Goal: Information Seeking & Learning: Learn about a topic

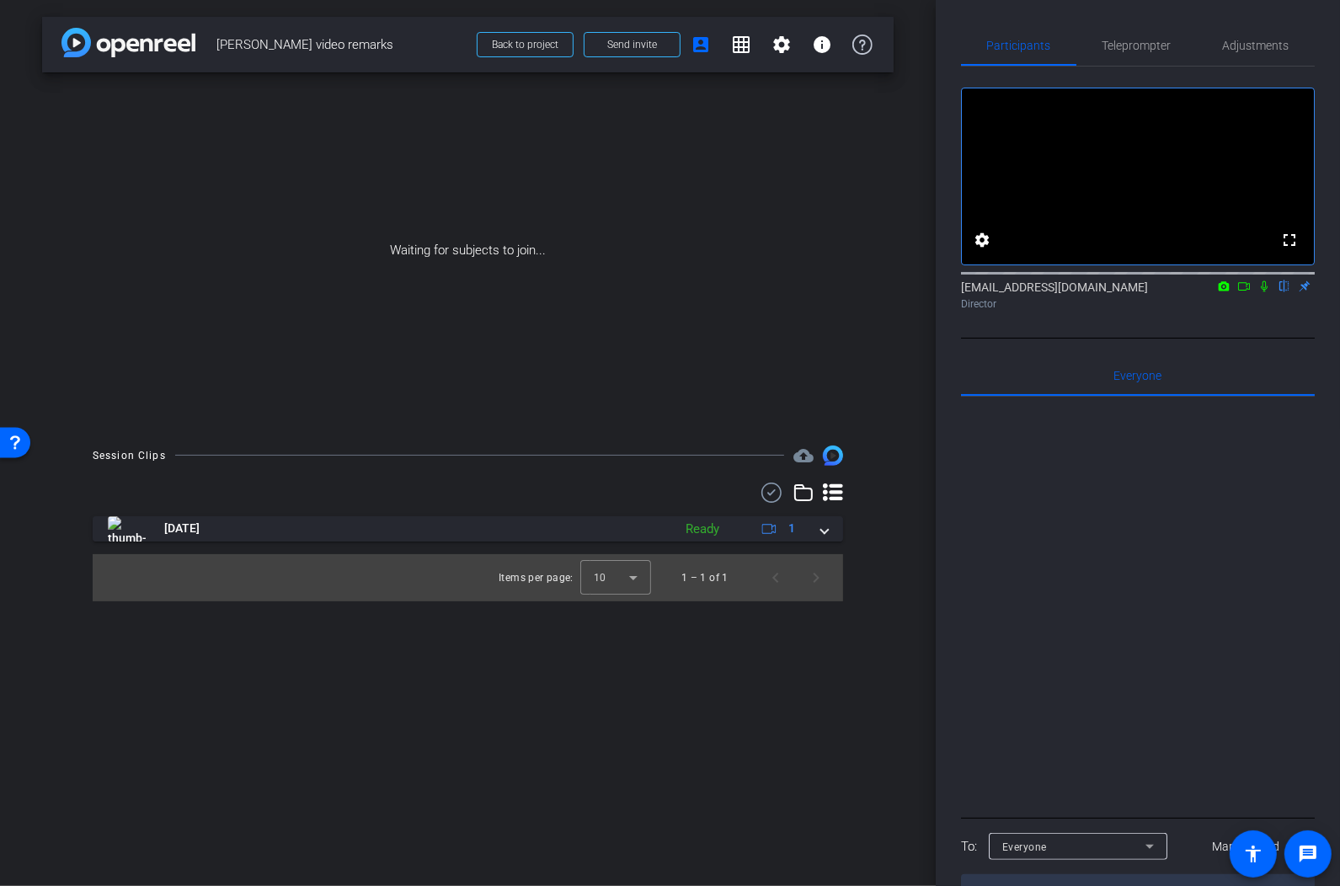
click at [91, 46] on img at bounding box center [128, 42] width 134 height 29
click at [146, 46] on img at bounding box center [128, 42] width 134 height 29
click at [525, 45] on span "Back to project" at bounding box center [525, 45] width 67 height 12
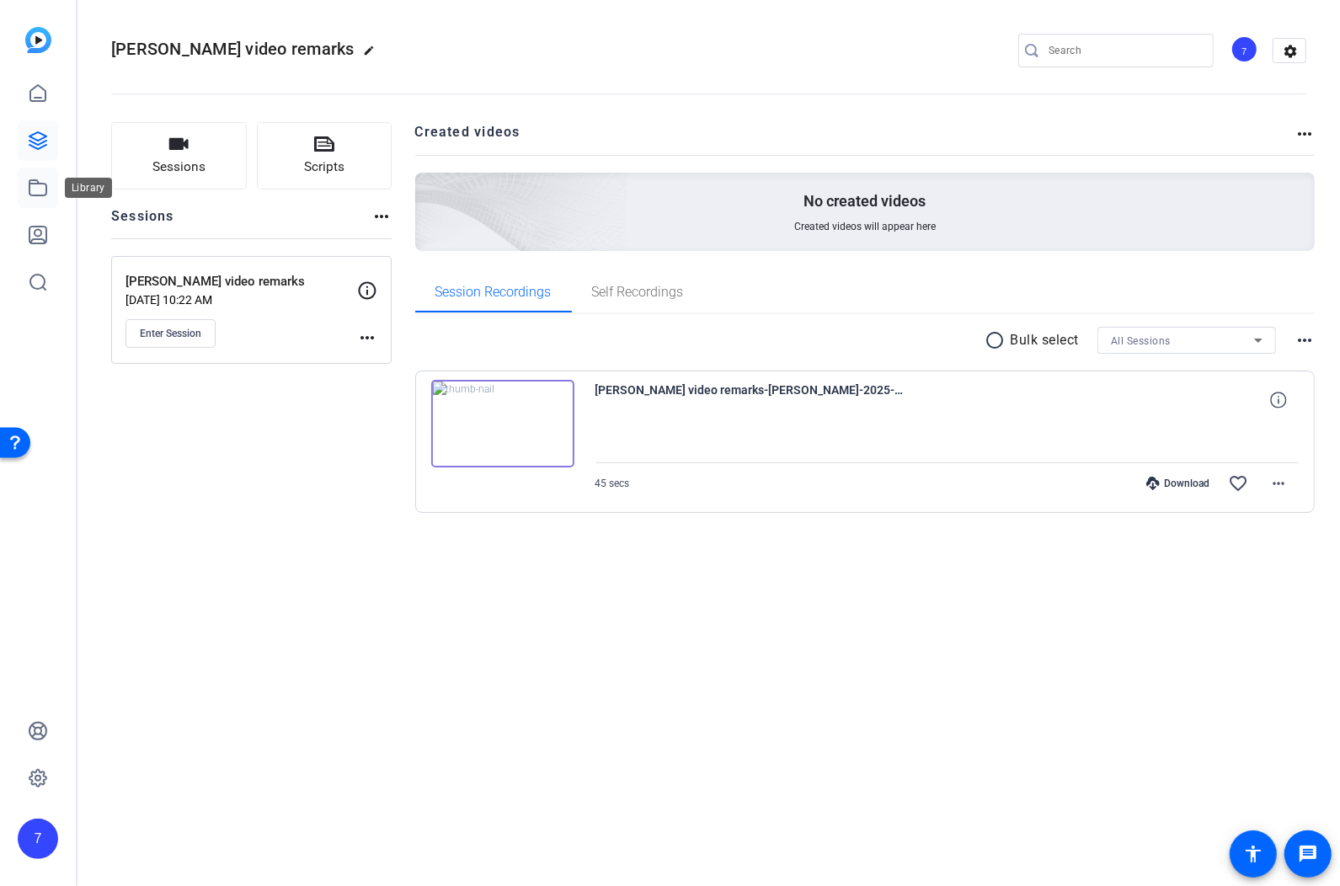
click at [25, 184] on link at bounding box center [38, 188] width 40 height 40
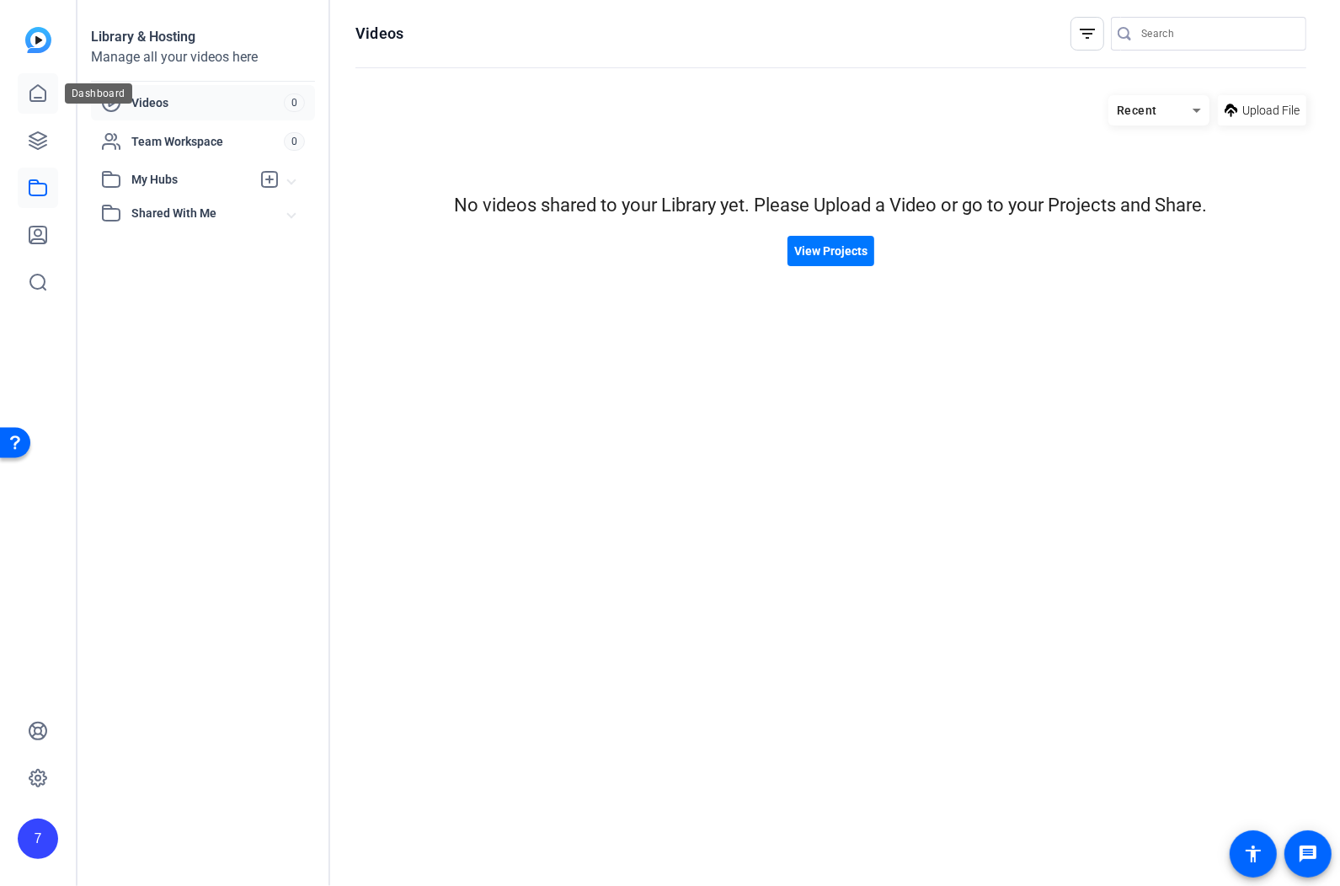
click at [36, 95] on icon at bounding box center [38, 93] width 20 height 20
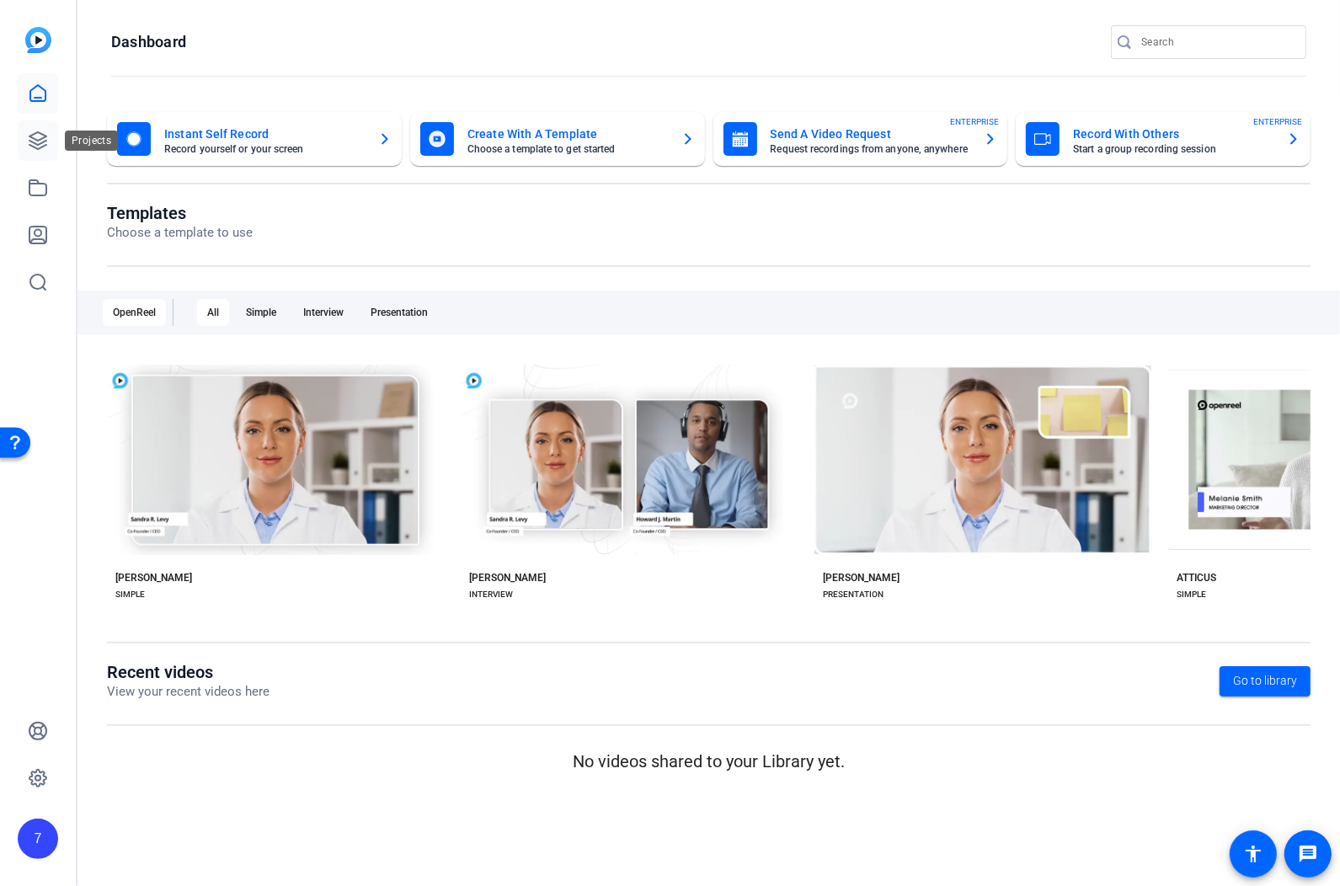
click at [35, 133] on icon at bounding box center [37, 140] width 17 height 17
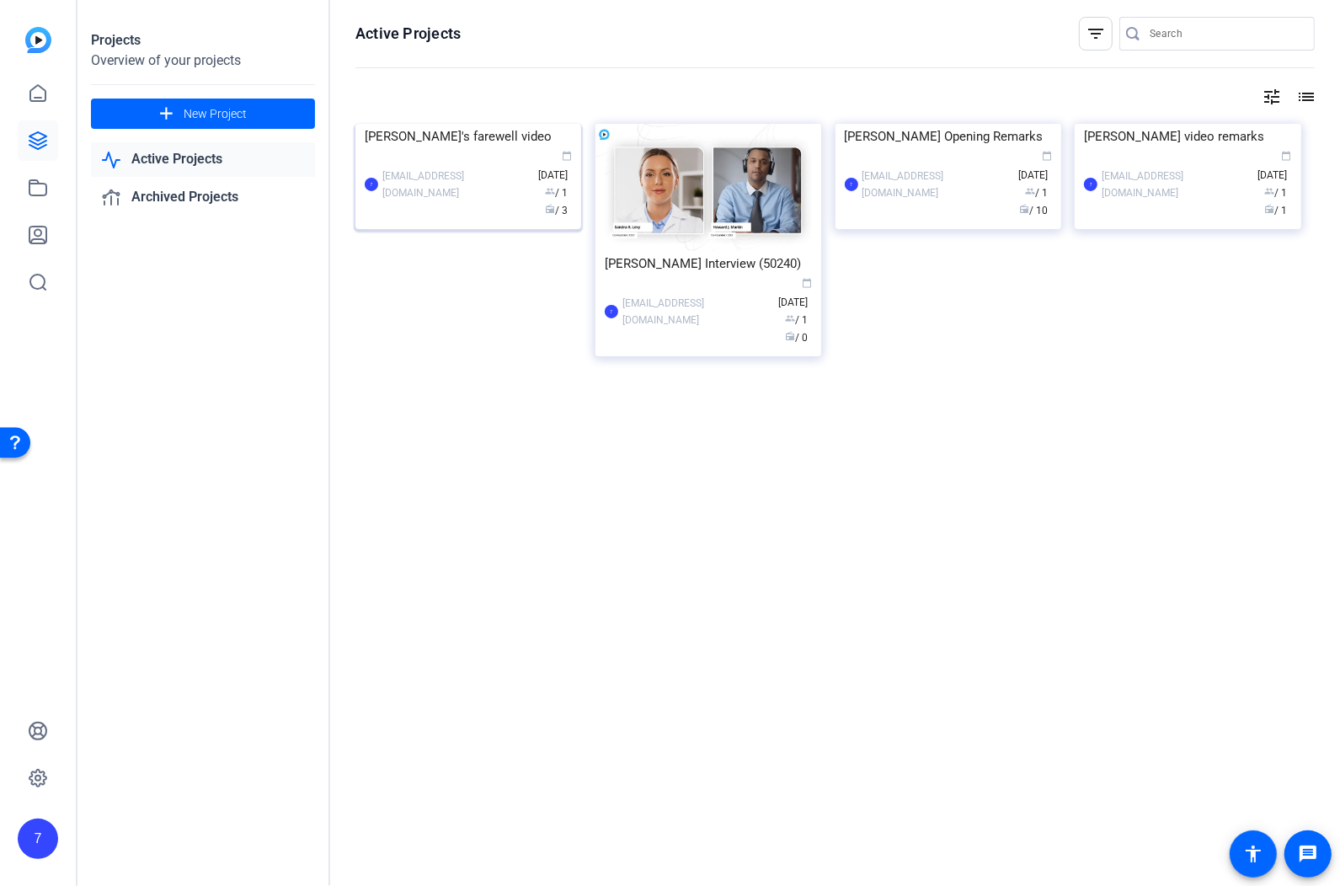
click at [440, 201] on div "[EMAIL_ADDRESS][DOMAIN_NAME]" at bounding box center [455, 185] width 147 height 34
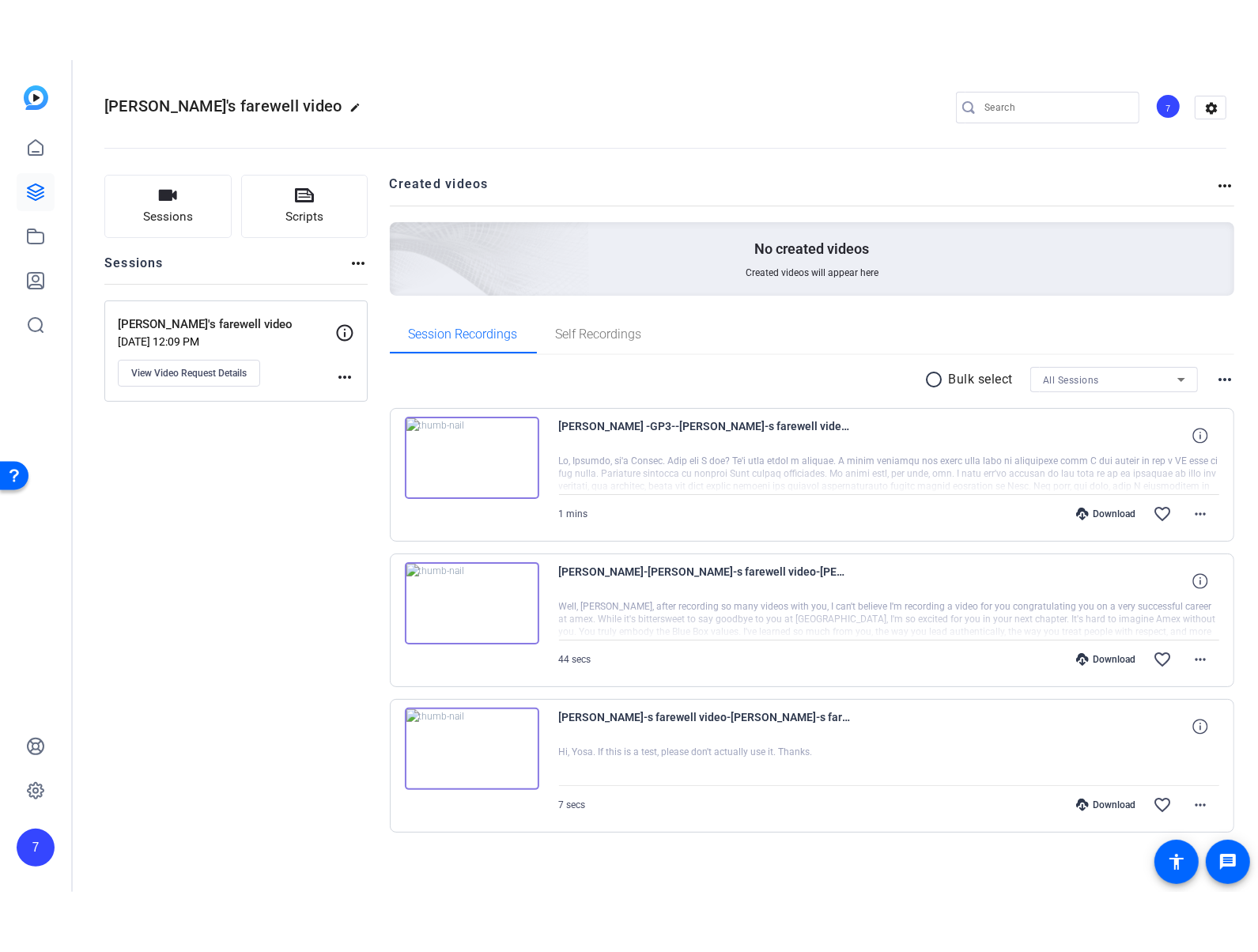
scroll to position [8, 0]
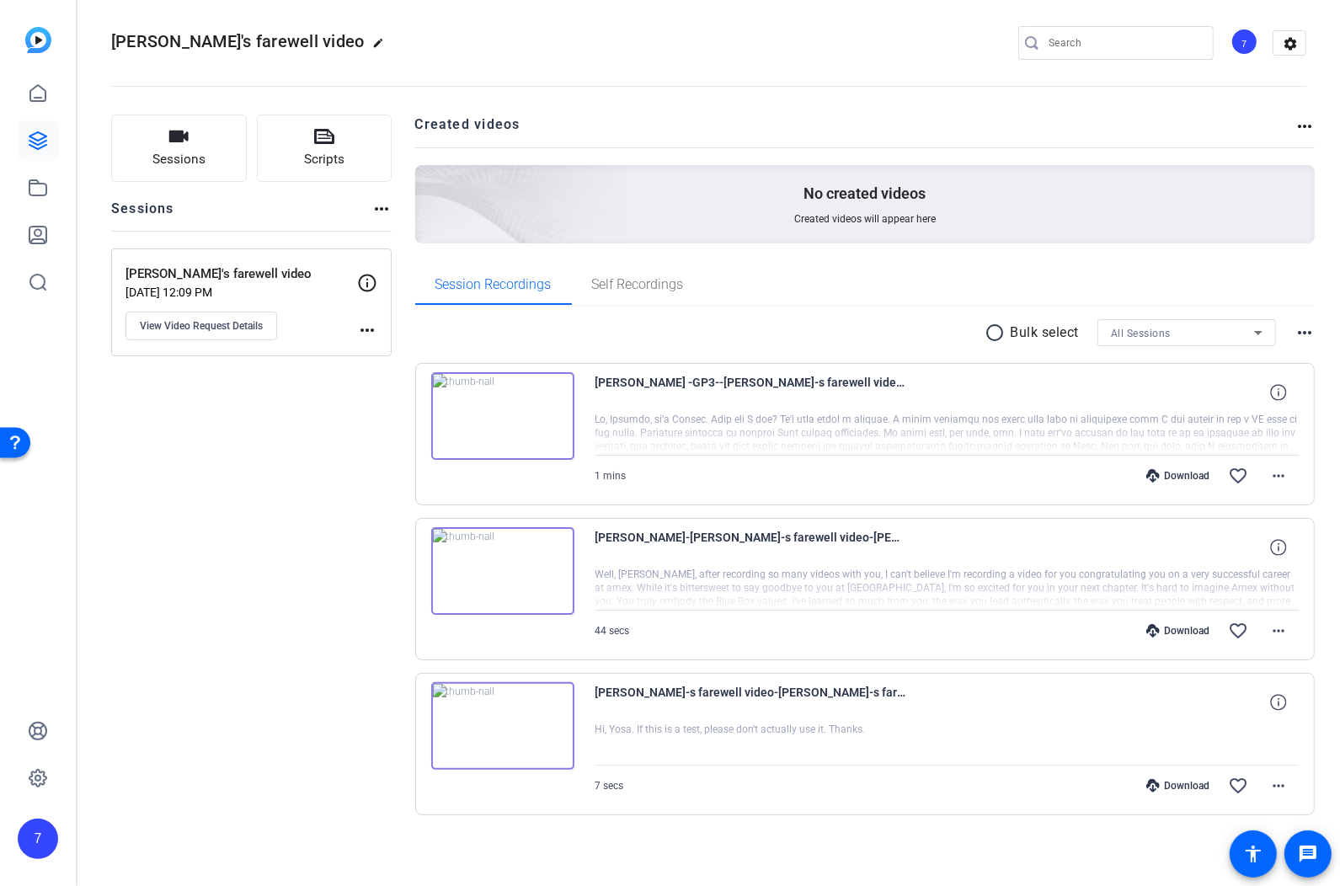
click at [491, 561] on img at bounding box center [502, 571] width 143 height 88
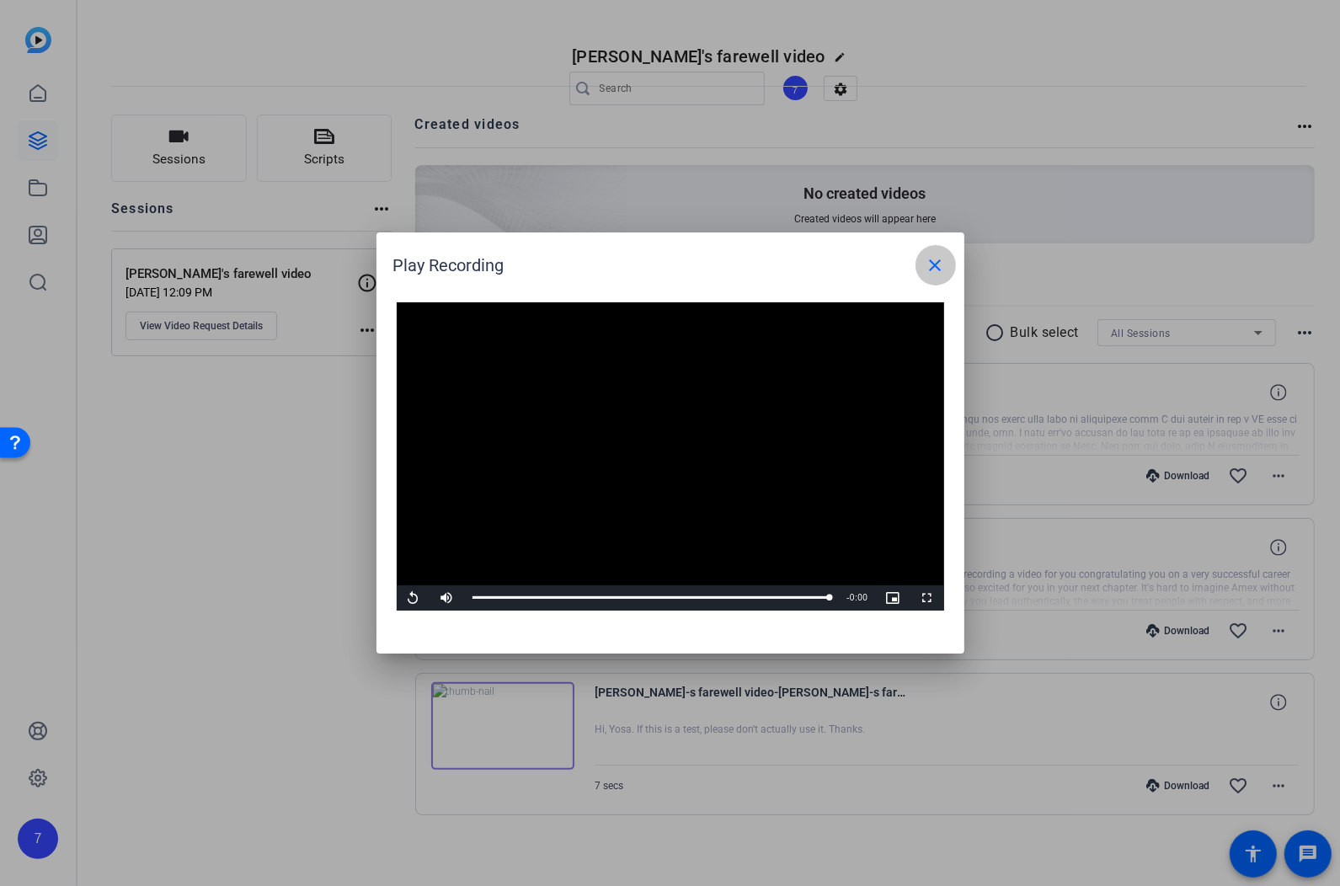
click at [929, 267] on mat-icon "close" at bounding box center [935, 265] width 20 height 20
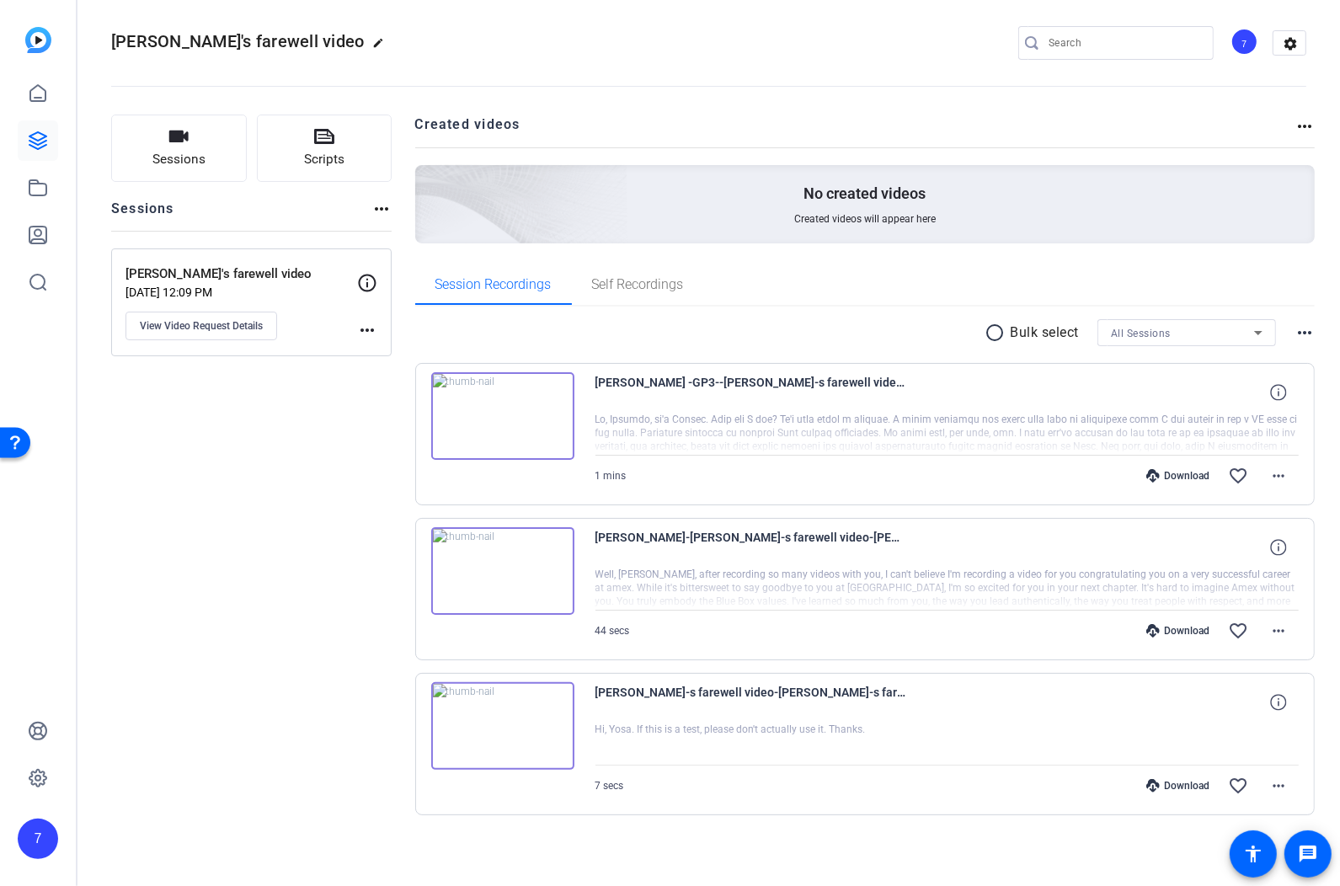
click at [505, 723] on img at bounding box center [502, 726] width 143 height 88
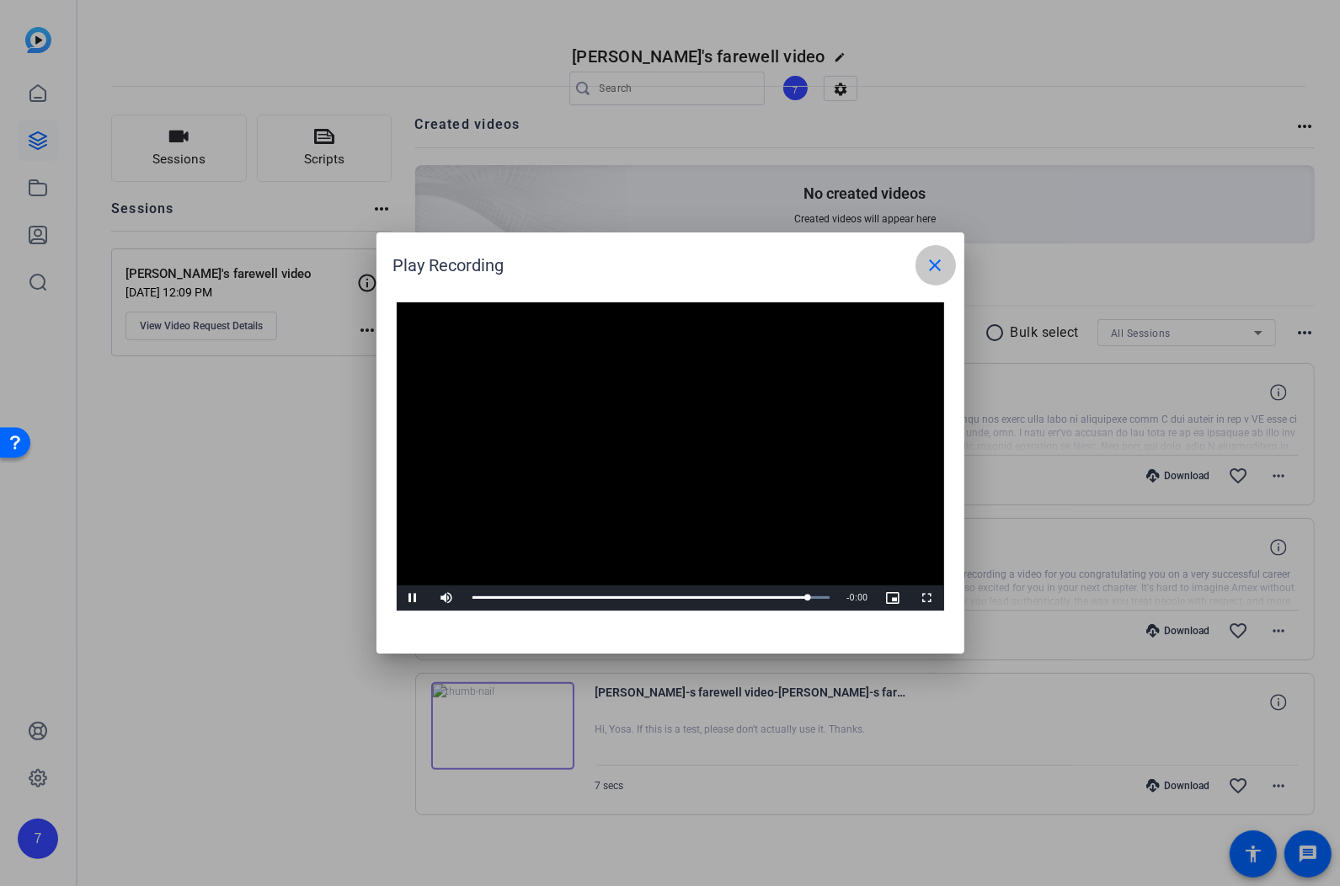
click at [937, 266] on mat-icon "close" at bounding box center [935, 265] width 20 height 20
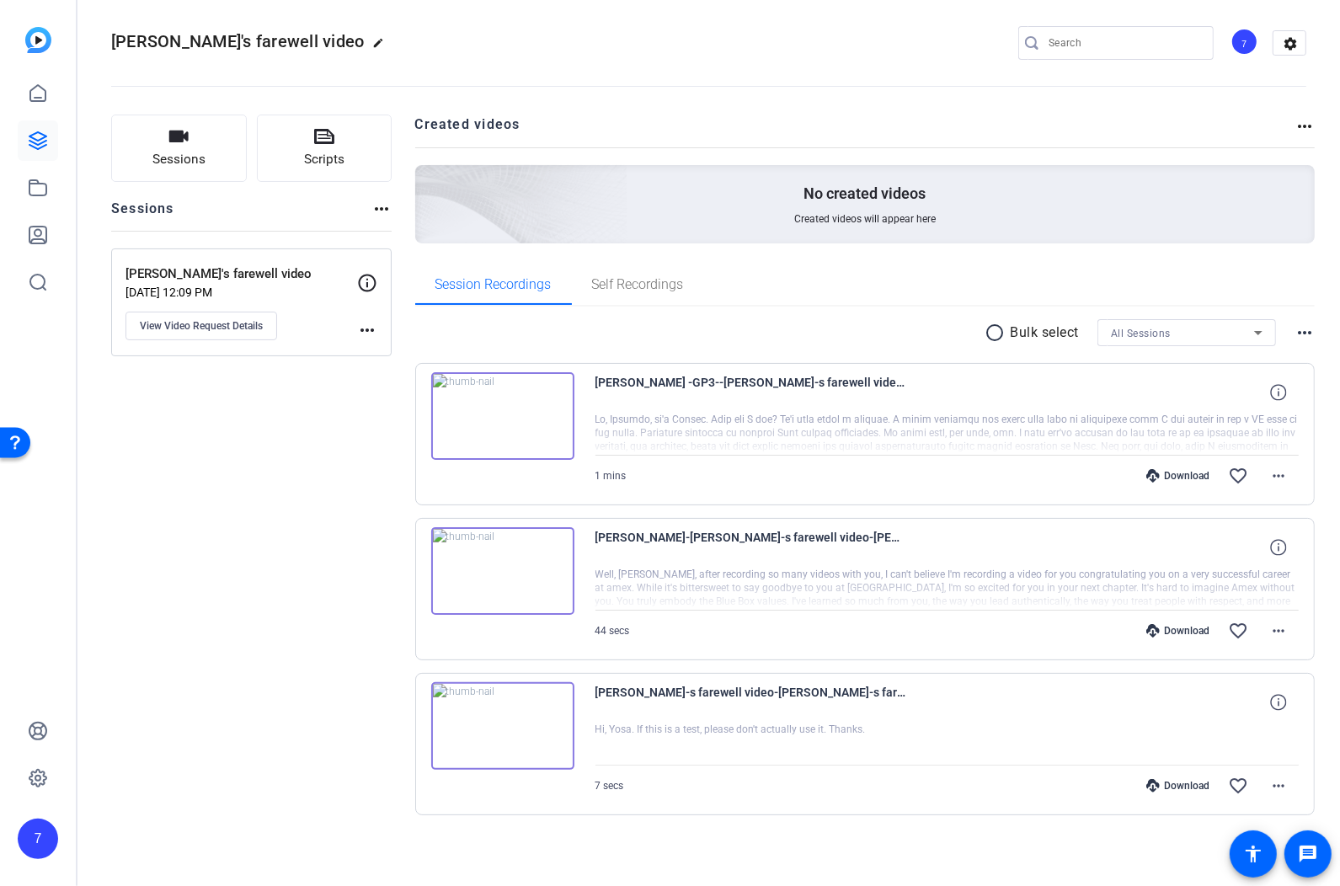
click at [506, 413] on img at bounding box center [502, 416] width 143 height 88
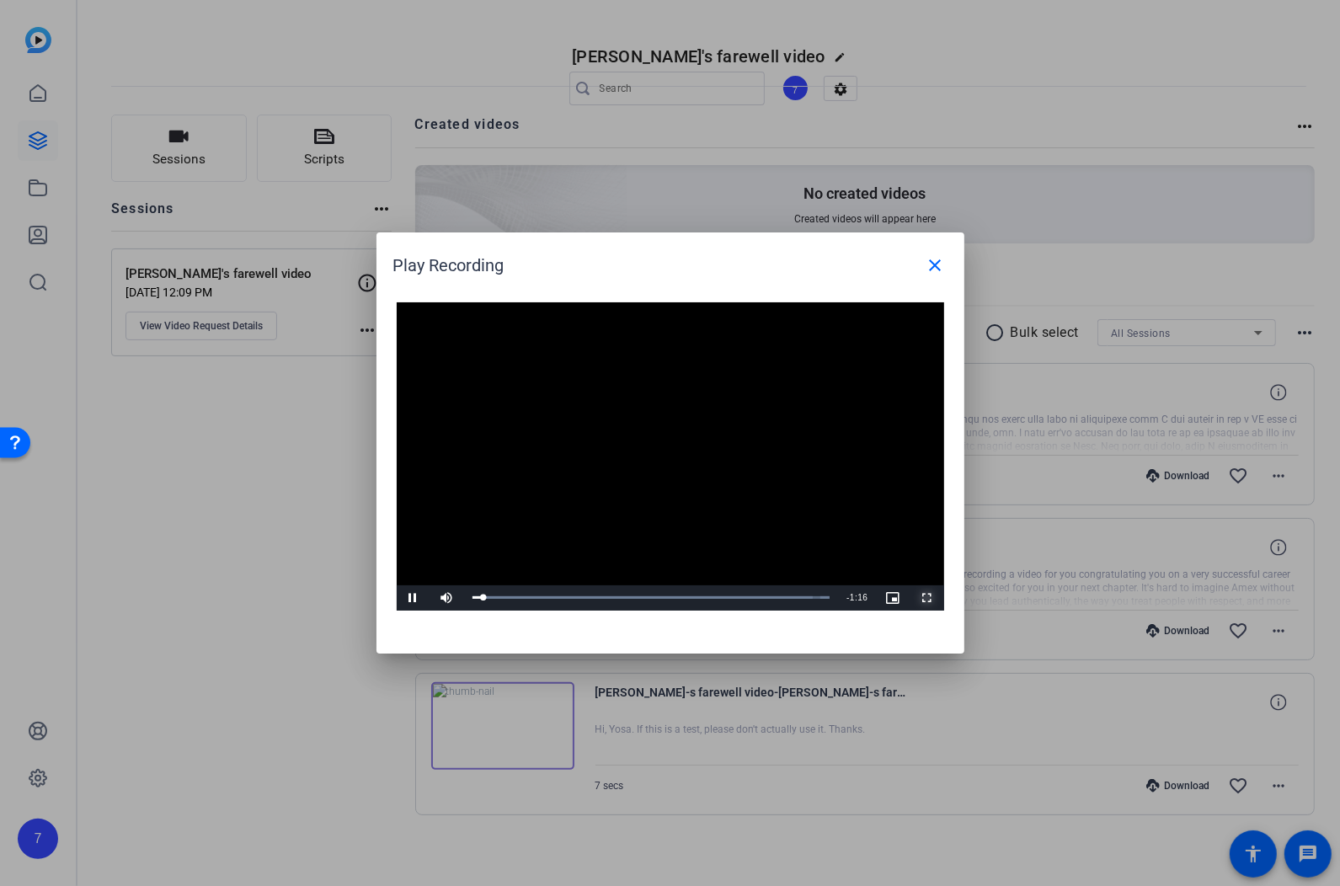
click at [928, 598] on span "Video Player" at bounding box center [927, 598] width 34 height 0
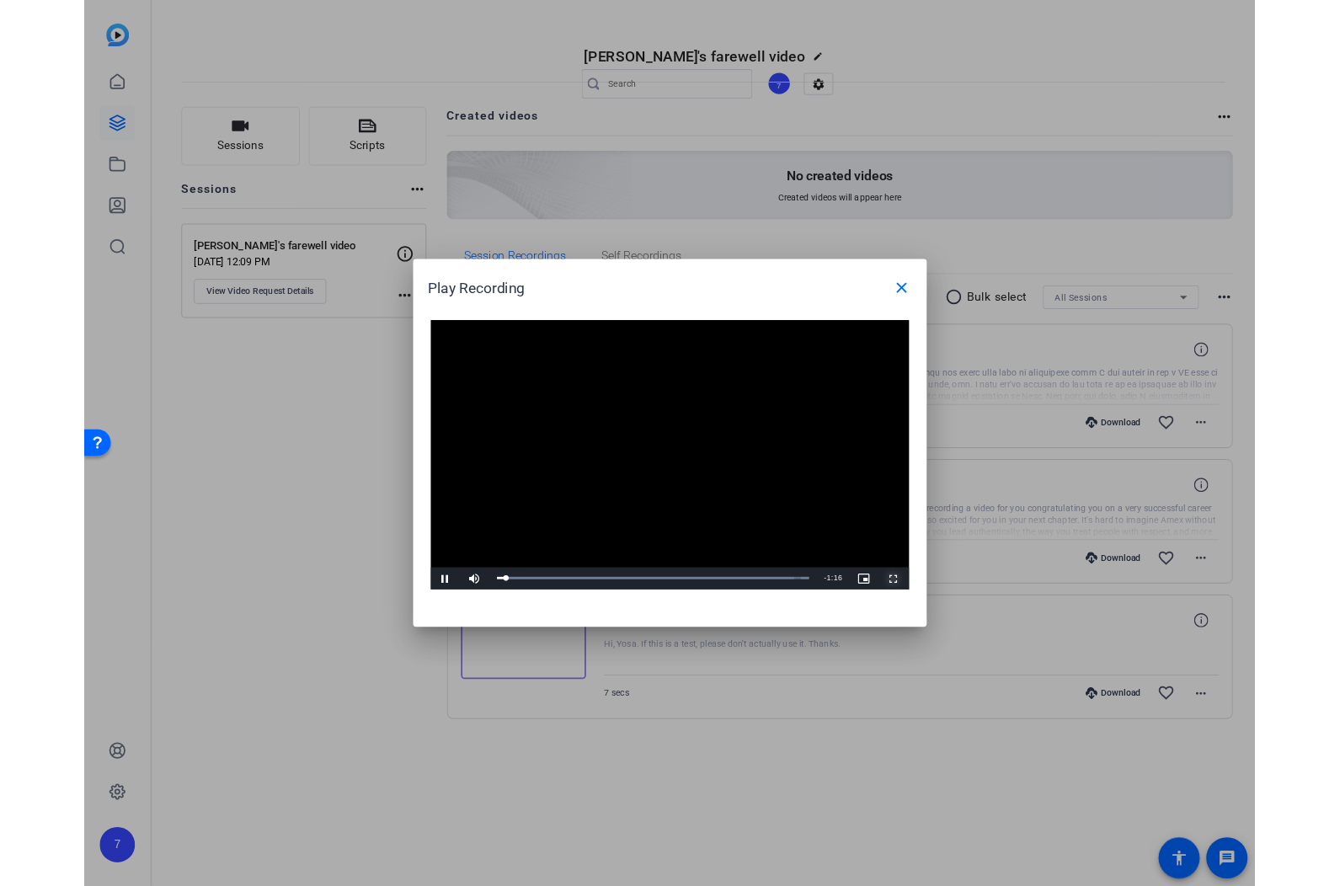
scroll to position [0, 0]
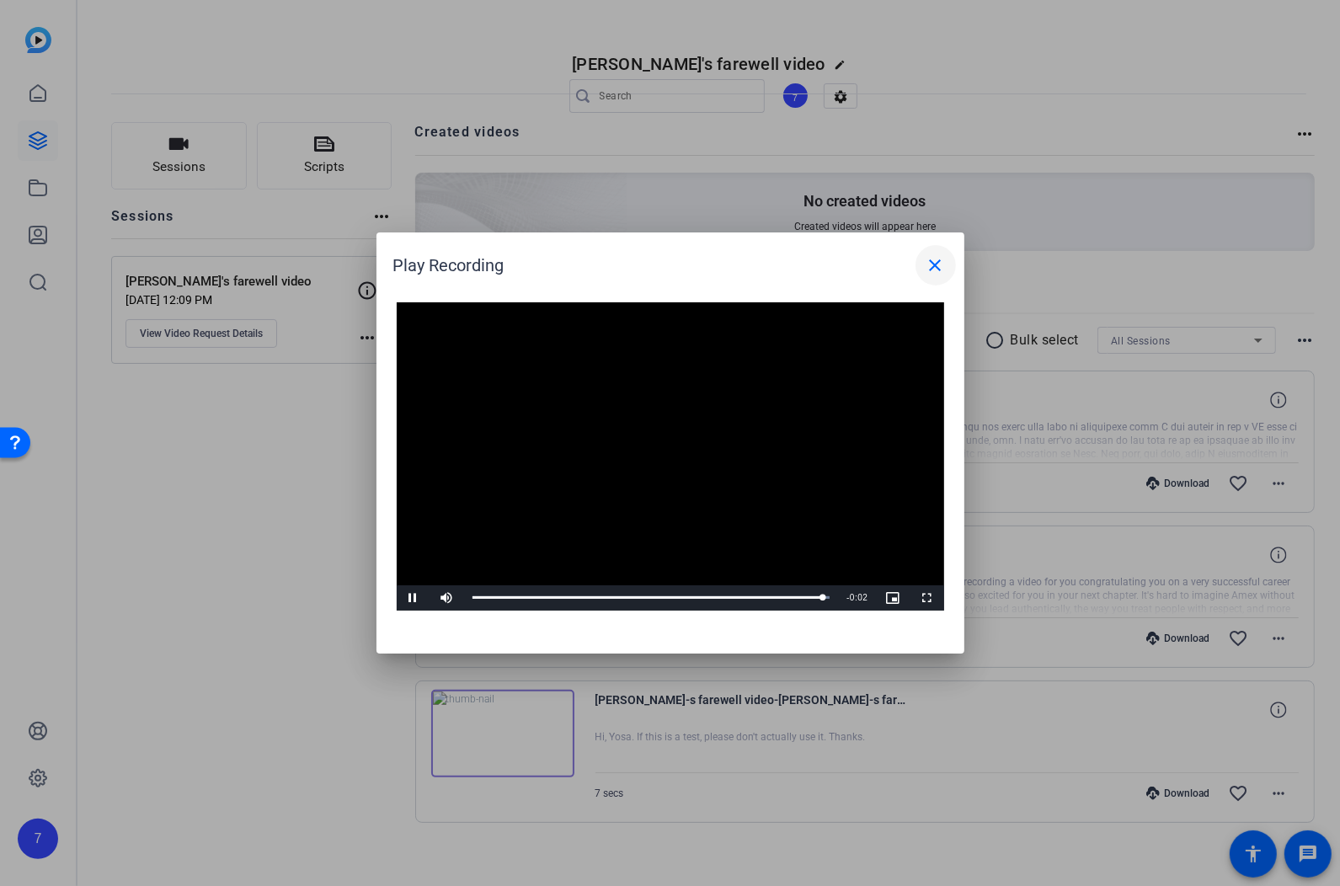
click at [935, 261] on mat-icon "close" at bounding box center [935, 265] width 20 height 20
